Goal: Task Accomplishment & Management: Complete application form

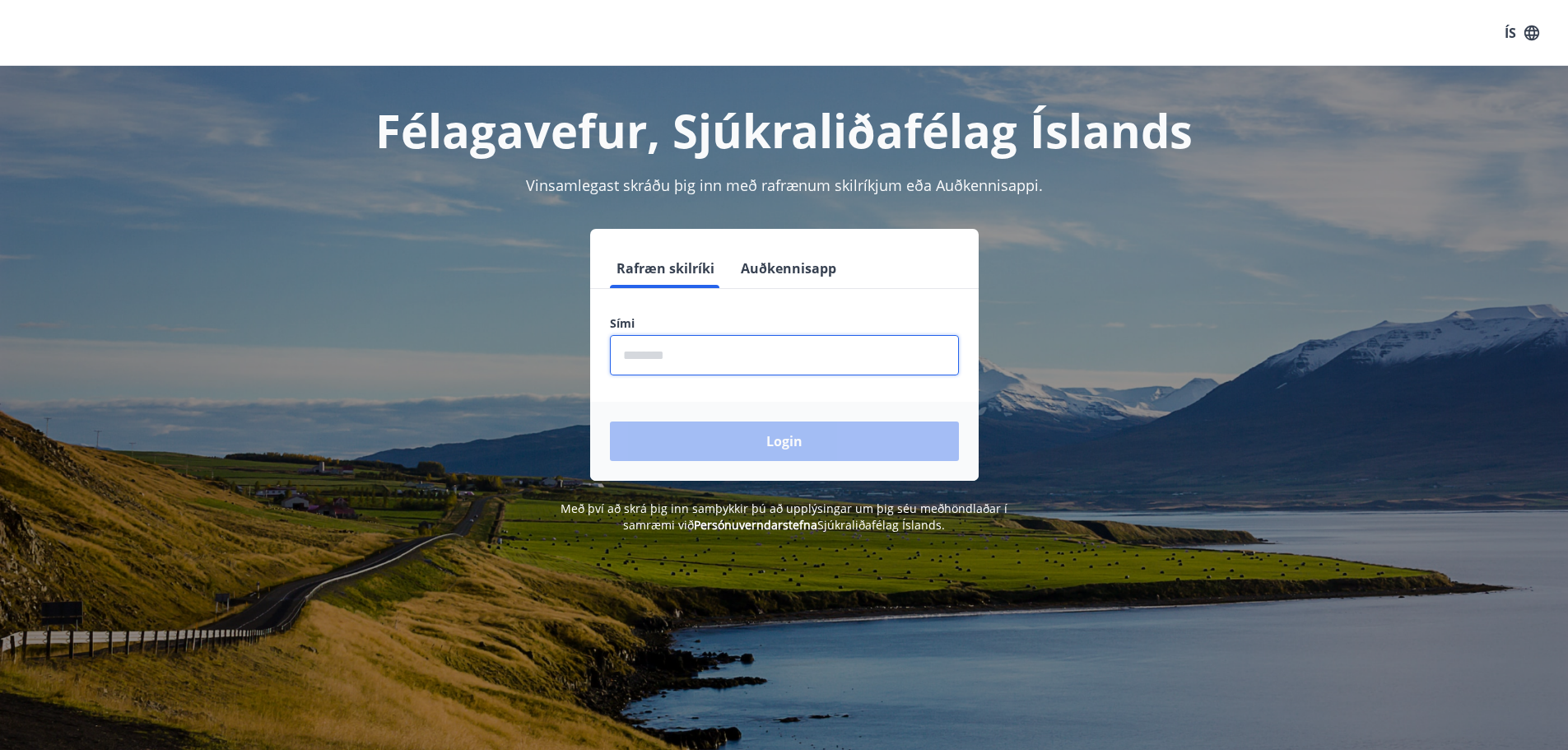
click at [721, 372] on input "phone" at bounding box center [784, 355] width 349 height 40
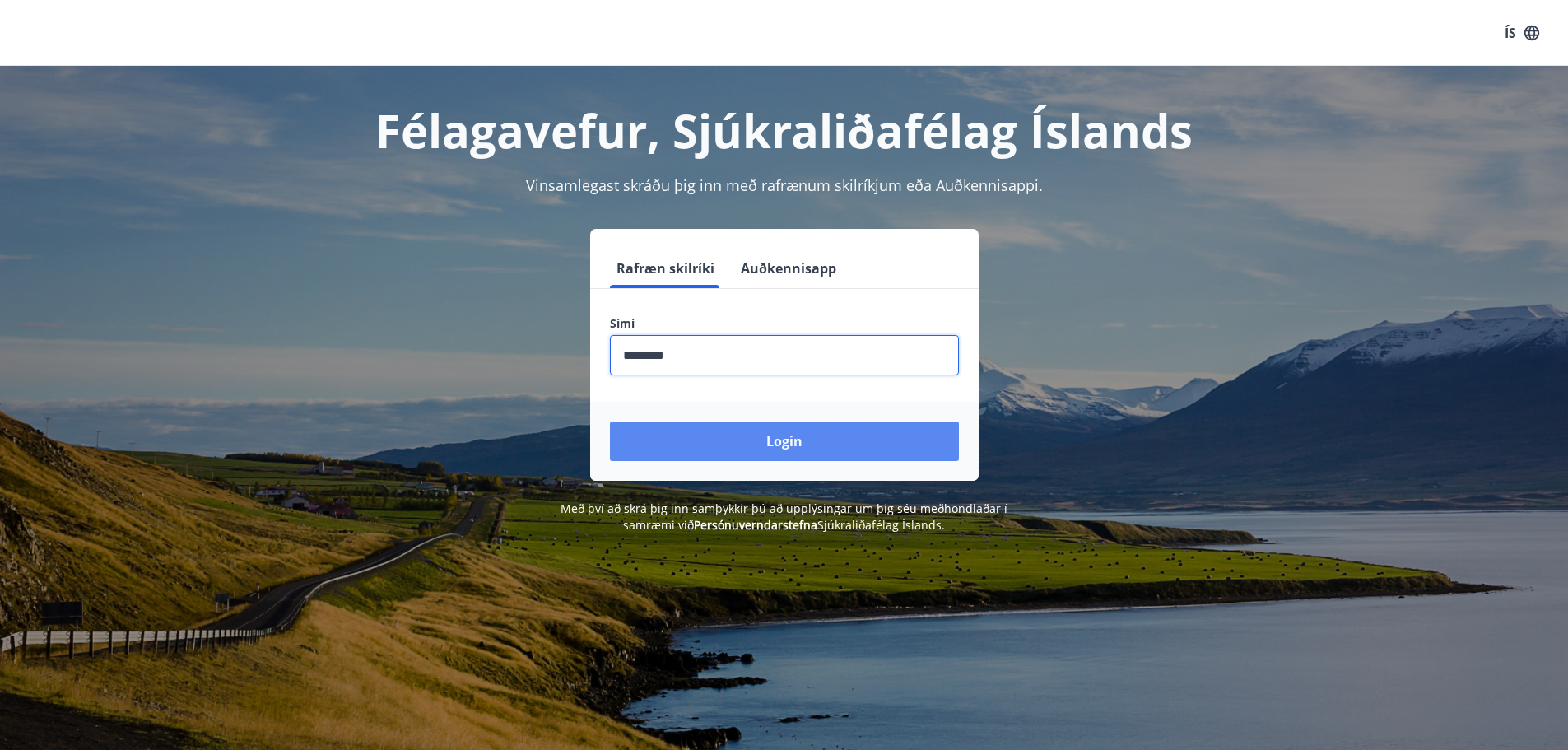
type input "********"
click at [727, 426] on button "Login" at bounding box center [784, 441] width 349 height 39
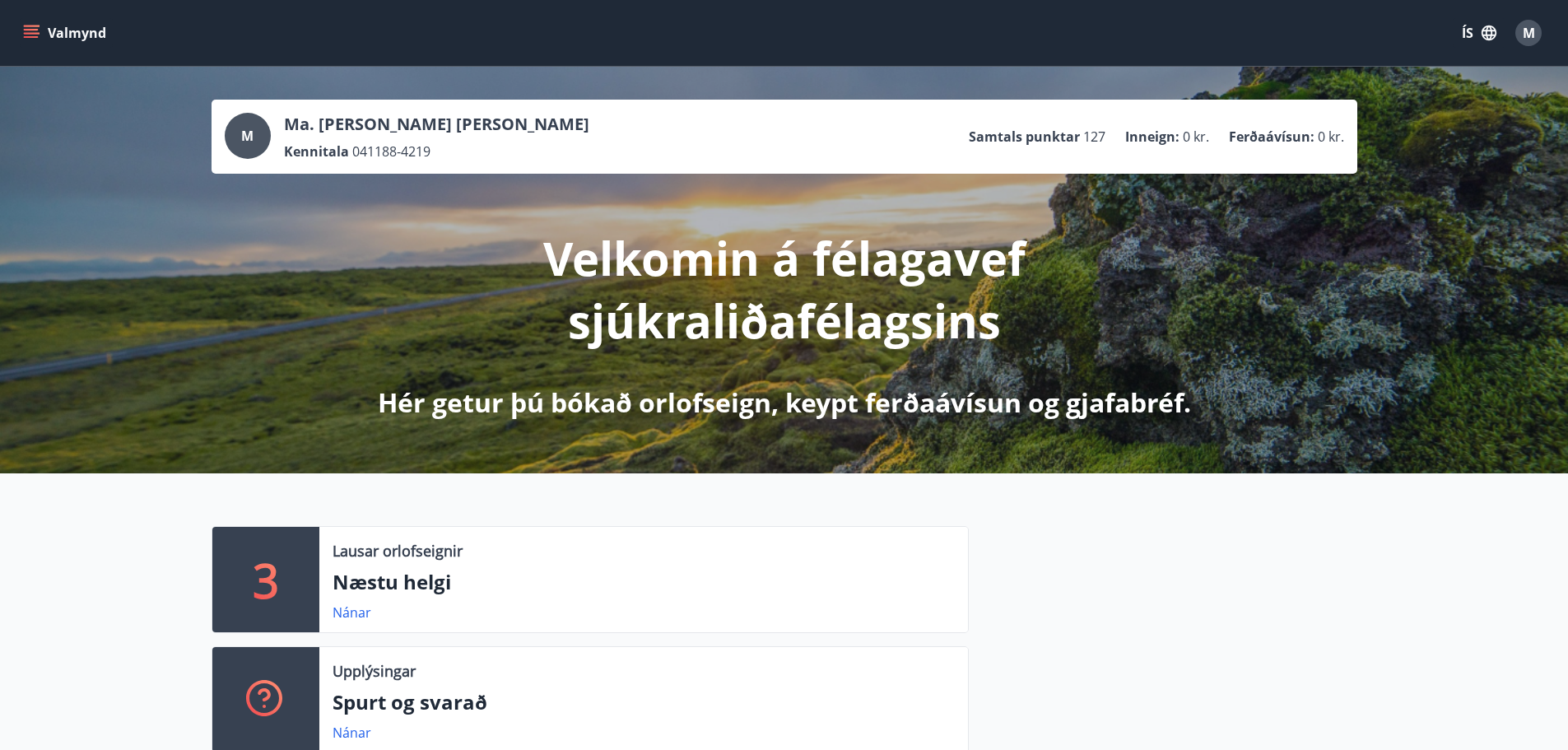
click at [92, 38] on button "Valmynd" at bounding box center [66, 32] width 93 height 29
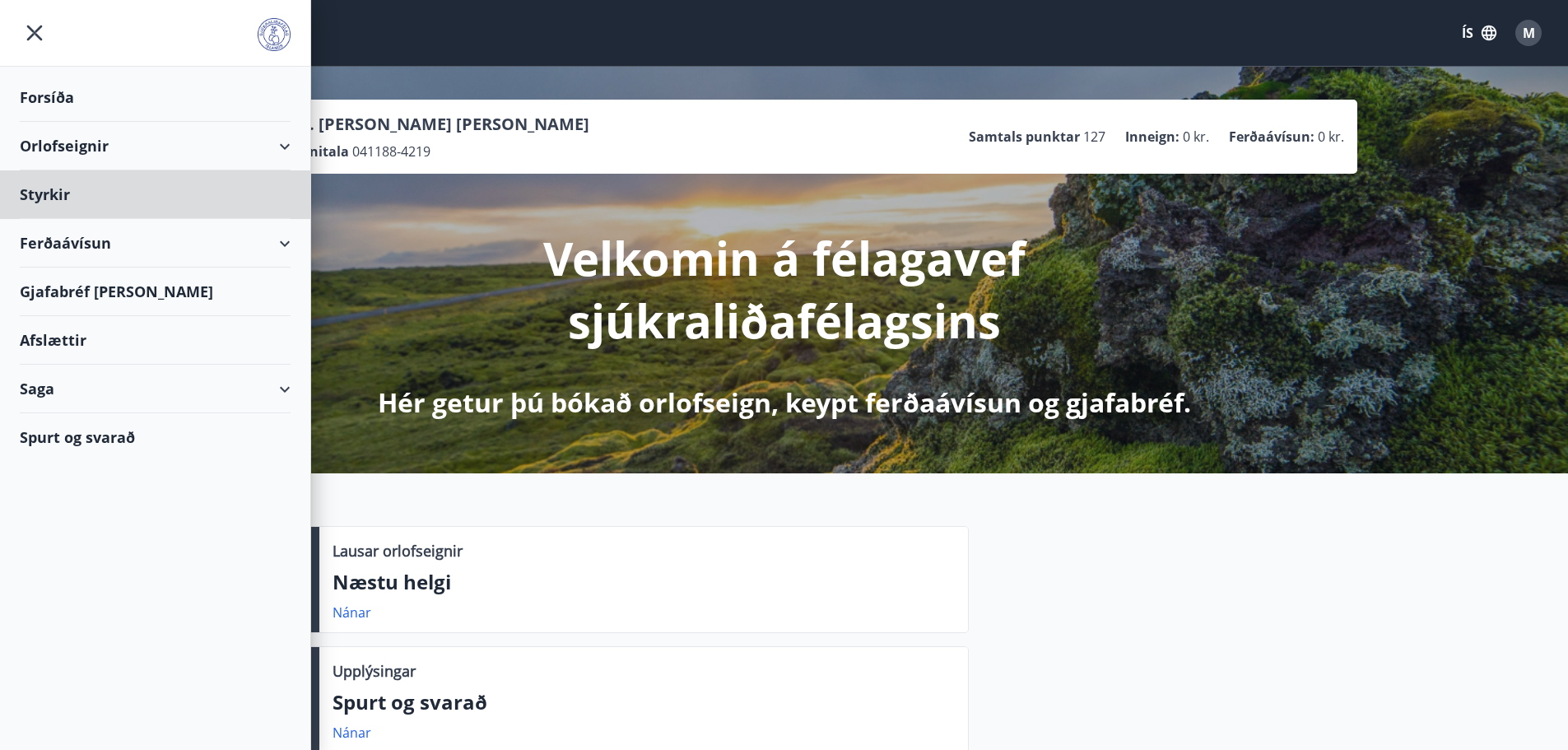
click at [19, 95] on div "Forsíða" at bounding box center [155, 97] width 310 height 49
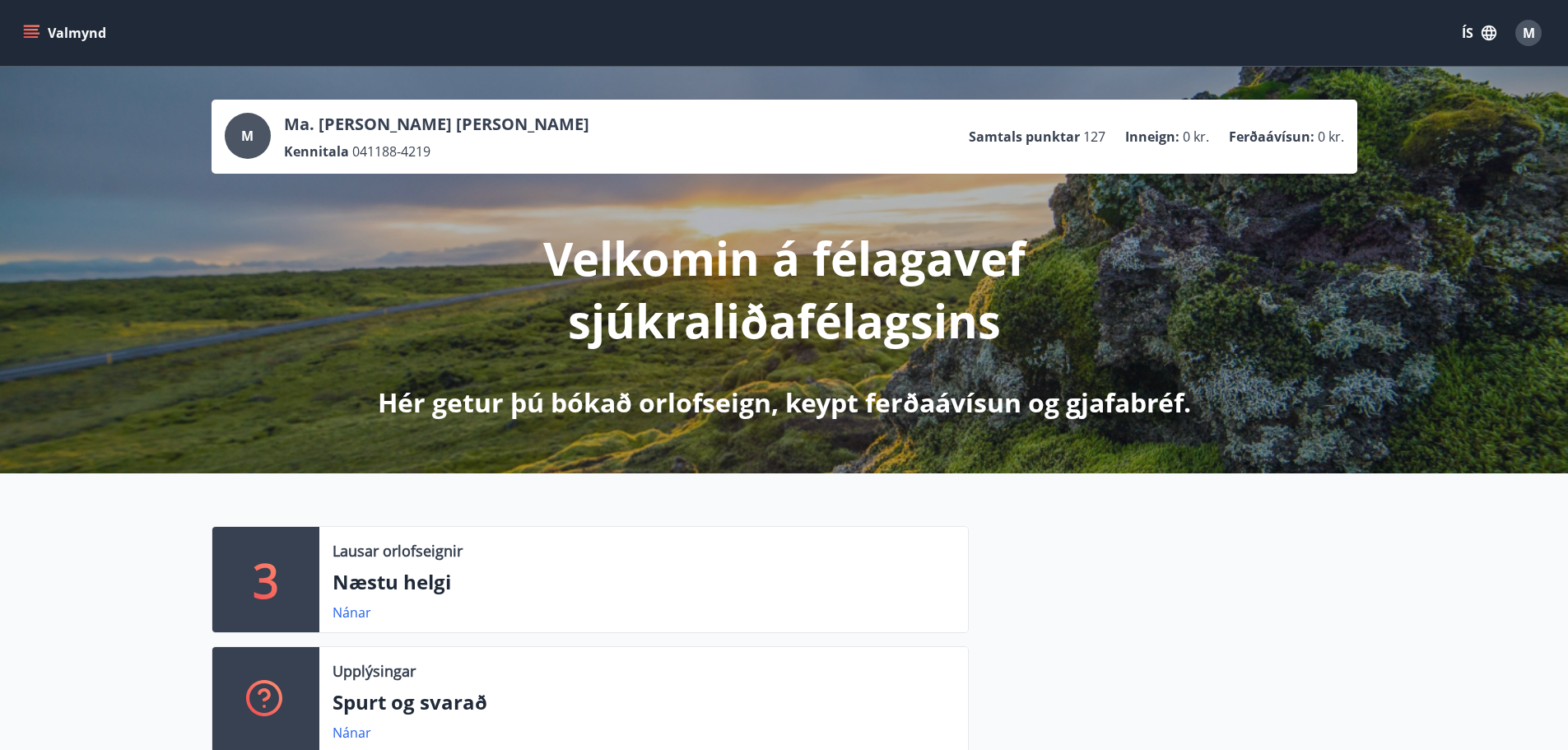
click at [92, 39] on button "Valmynd" at bounding box center [66, 32] width 93 height 29
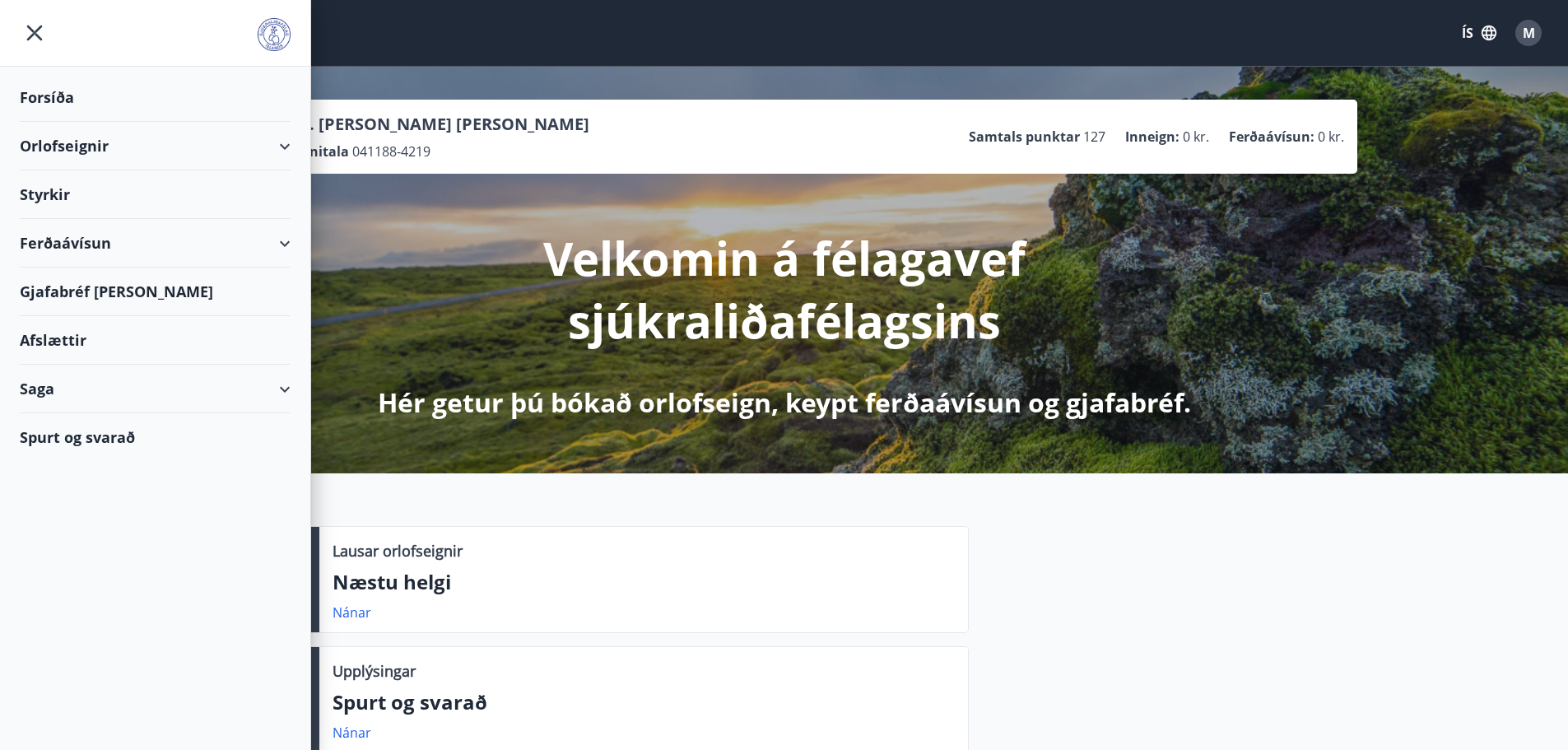
drag, startPoint x: 293, startPoint y: 34, endPoint x: 285, endPoint y: 37, distance: 8.5
click at [293, 35] on div at bounding box center [155, 33] width 310 height 67
click at [270, 40] on img at bounding box center [274, 34] width 33 height 33
